Goal: Information Seeking & Learning: Check status

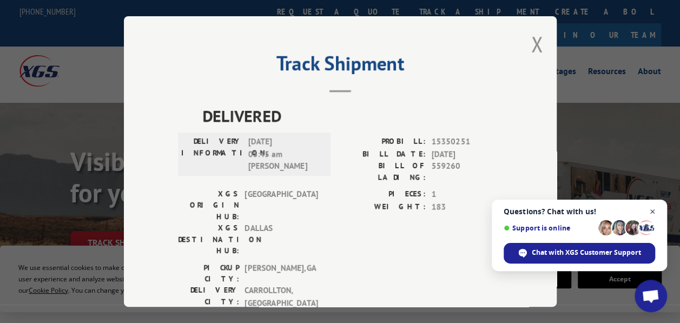
click at [653, 212] on span "Close chat" at bounding box center [653, 212] width 14 height 14
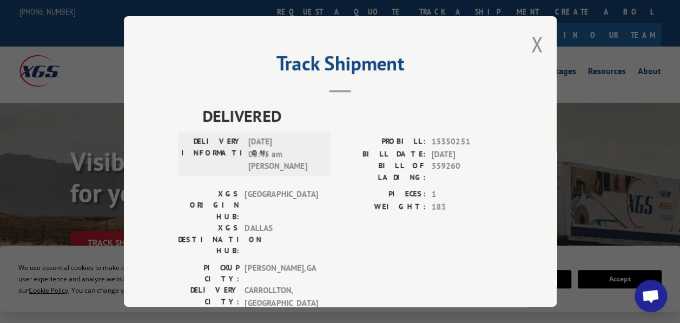
click at [541, 43] on div "Track Shipment DELIVERED DELIVERY INFORMATION: [DATE] 05:45 am [PERSON_NAME]: 1…" at bounding box center [340, 161] width 433 height 291
click at [536, 45] on button "Close modal" at bounding box center [538, 44] width 12 height 29
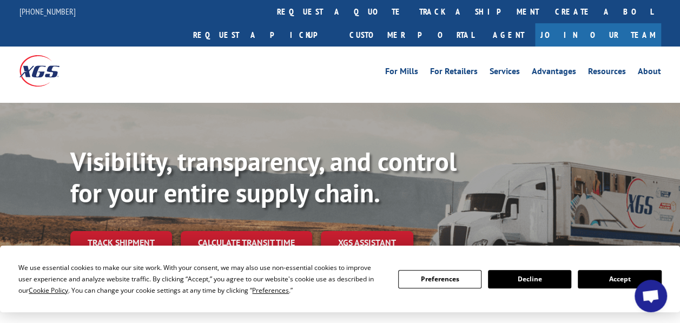
click at [411, 14] on link "track a shipment" at bounding box center [479, 11] width 136 height 23
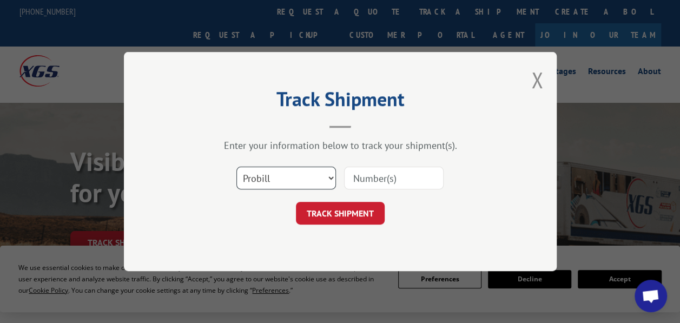
click at [273, 185] on select "Select category... Probill BOL PO" at bounding box center [287, 178] width 100 height 23
select select "po"
click at [237, 167] on select "Select category... Probill BOL PO" at bounding box center [287, 178] width 100 height 23
click at [379, 175] on input at bounding box center [394, 178] width 100 height 23
paste input "31507189"
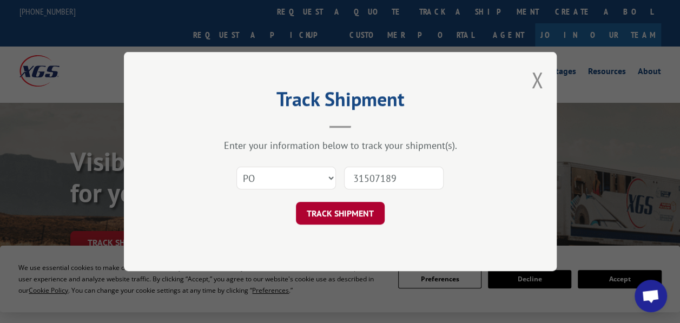
type input "31507189"
click at [349, 208] on button "TRACK SHIPMENT" at bounding box center [340, 213] width 89 height 23
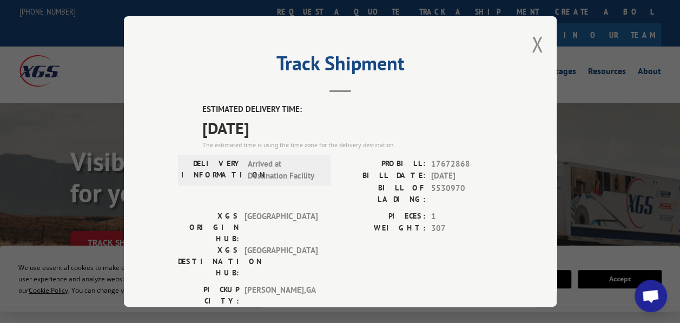
click at [16, 2] on div "Track Shipment ESTIMATED DELIVERY TIME: [DATE] The estimated time is using the …" at bounding box center [340, 161] width 680 height 323
